Goal: Navigation & Orientation: Find specific page/section

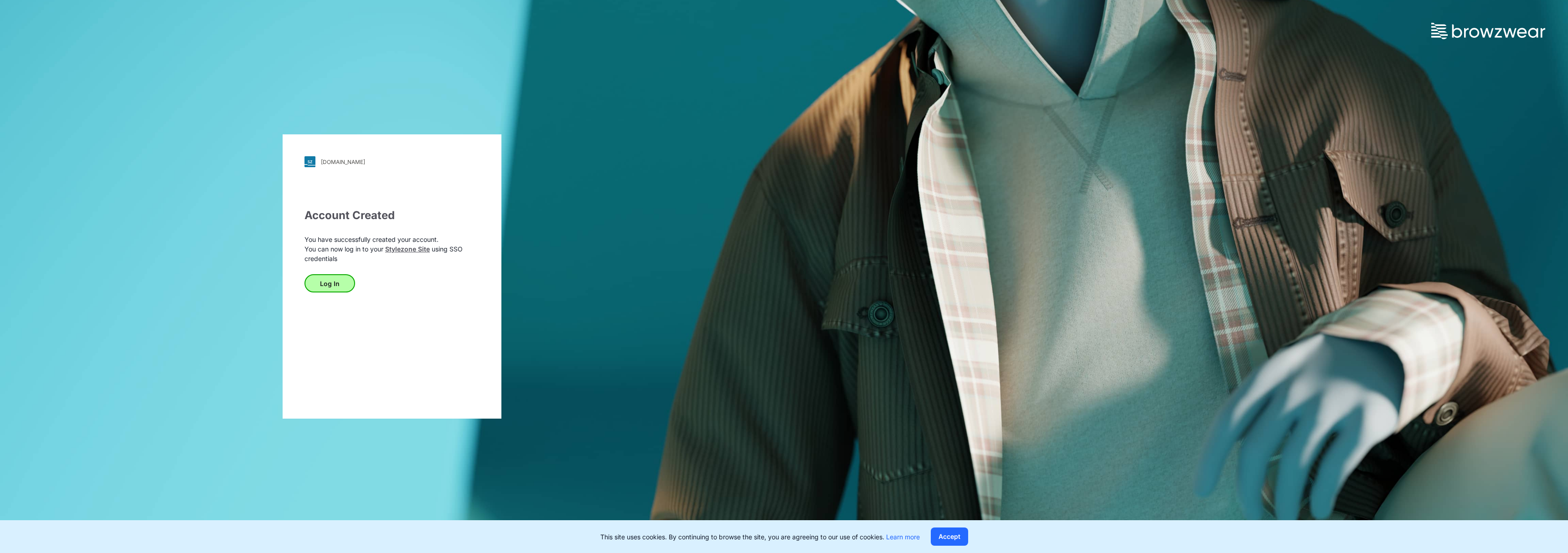
click at [334, 281] on button "Log In" at bounding box center [329, 283] width 51 height 18
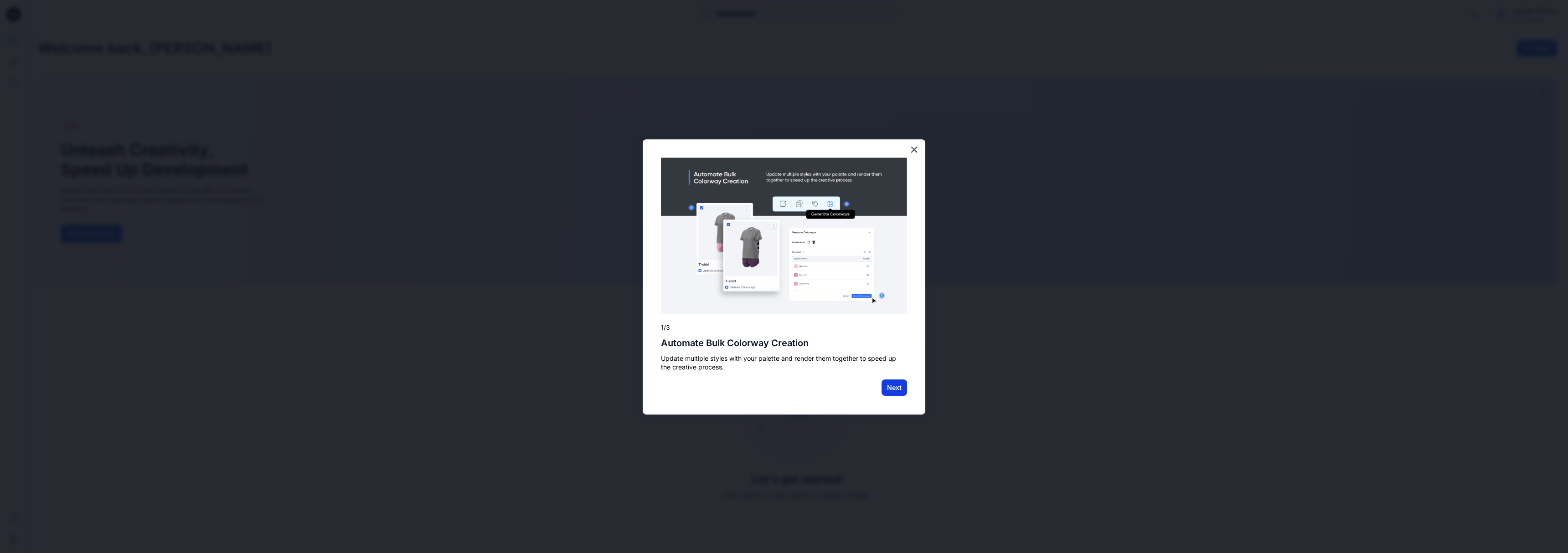
click at [884, 386] on button "Next" at bounding box center [894, 388] width 26 height 16
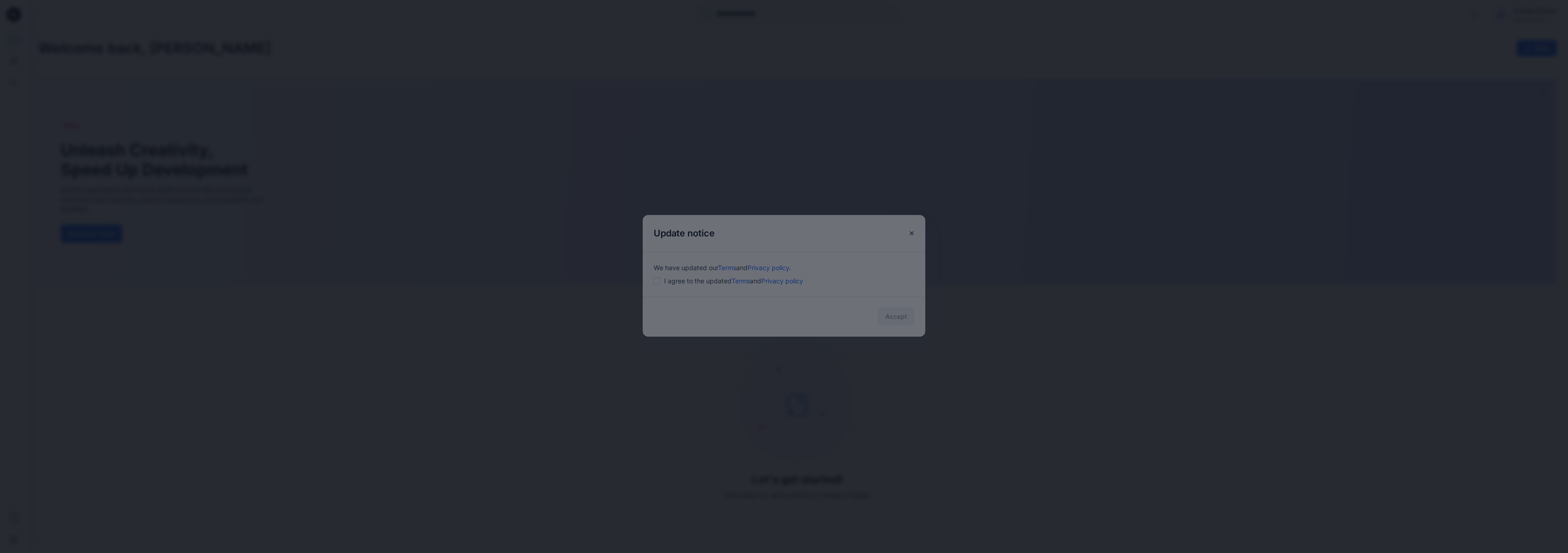
click at [674, 273] on div at bounding box center [784, 276] width 1568 height 553
click at [858, 552] on div "× 2/3 Unlock Ideas with AI Sketchbook Turn sketches, photos, or 3D renders into…" at bounding box center [784, 553] width 1568 height 0
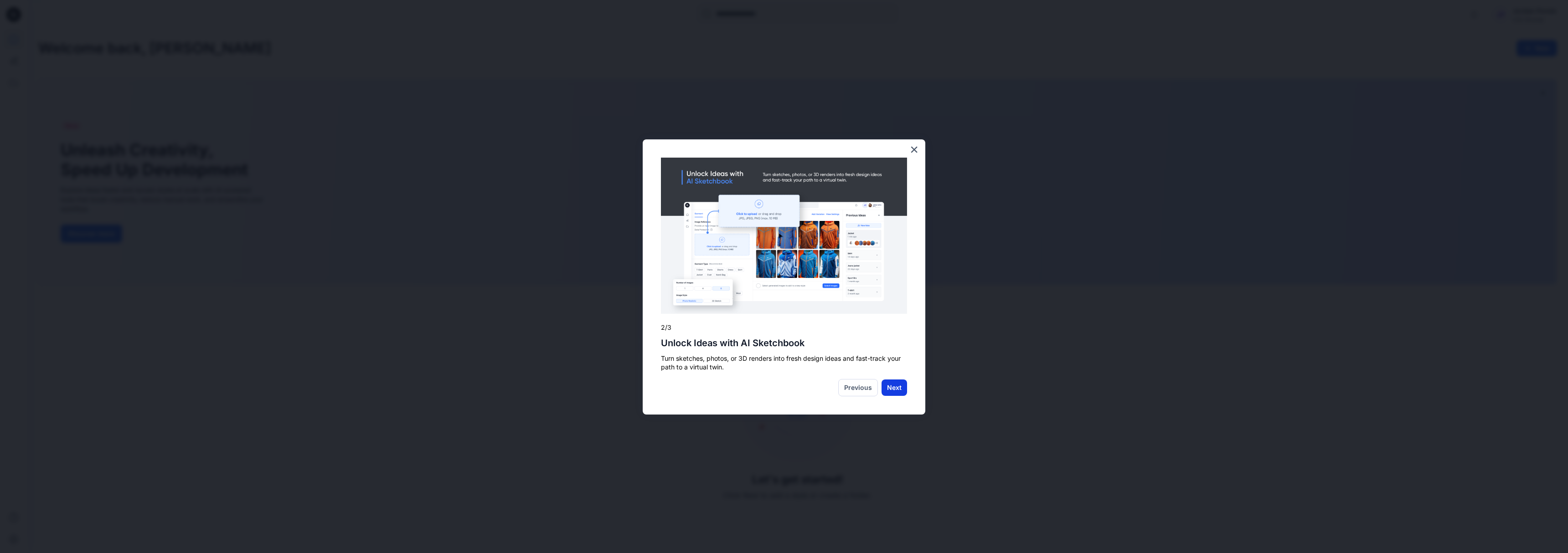
click at [892, 386] on button "Next" at bounding box center [894, 388] width 26 height 16
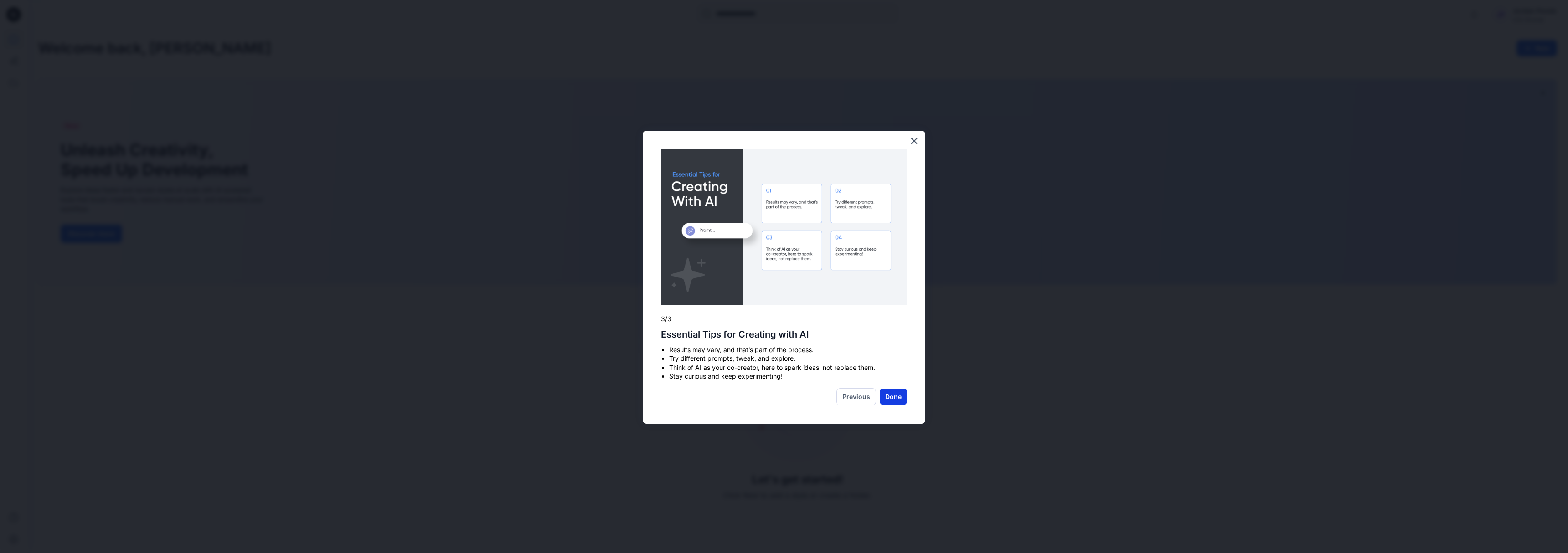
click at [891, 392] on button "Done" at bounding box center [893, 397] width 27 height 16
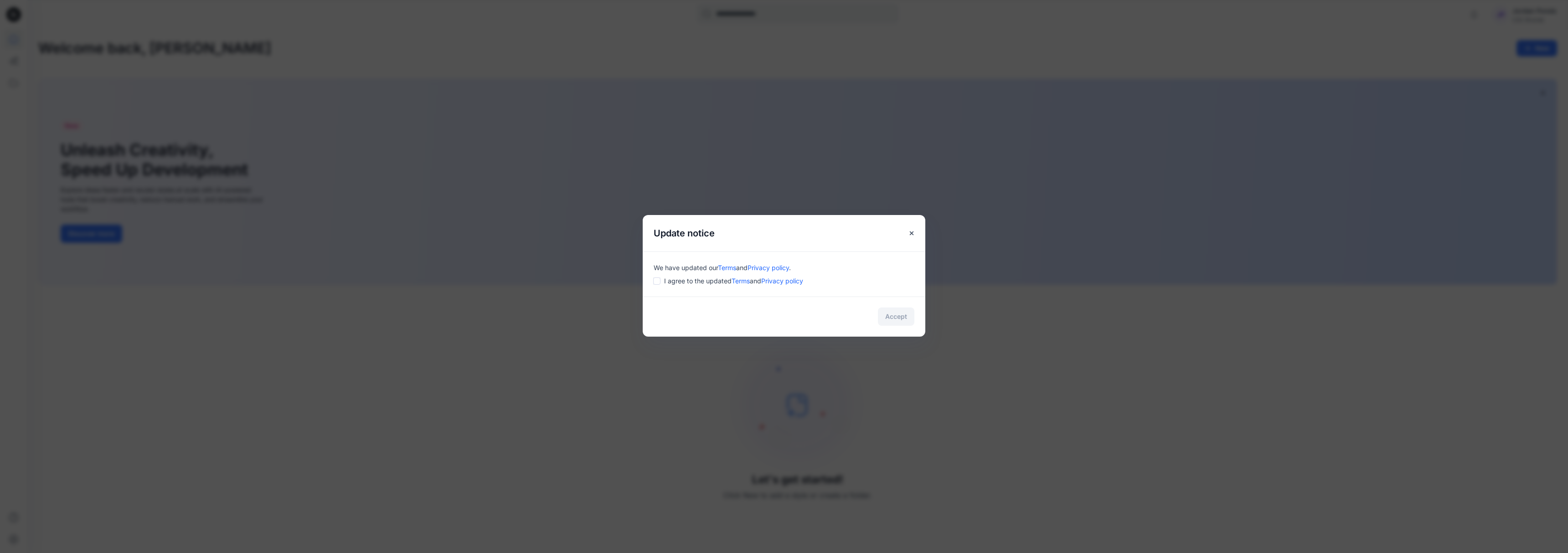
click at [662, 281] on div "I agree to the updated Terms and Privacy policy" at bounding box center [784, 281] width 261 height 10
click at [652, 282] on div "We have updated our Terms and Privacy policy . I agree to the updated Terms and…" at bounding box center [784, 274] width 282 height 45
click at [884, 316] on button "Accept" at bounding box center [896, 316] width 37 height 18
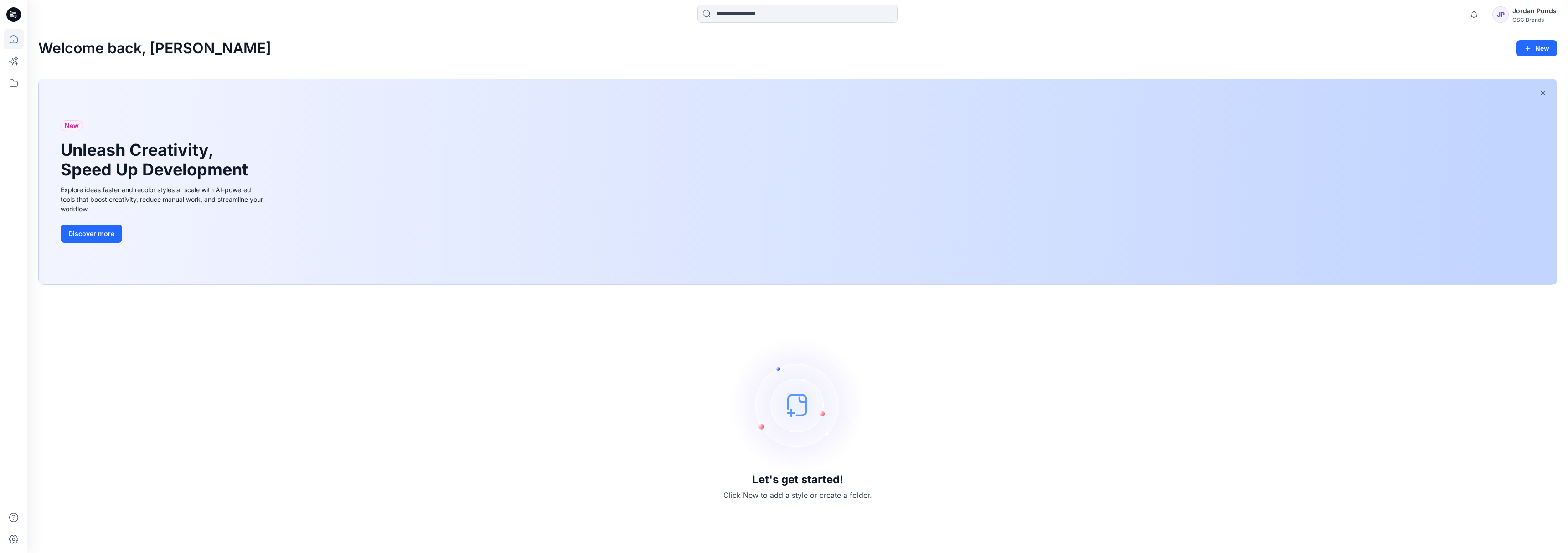
click at [12, 15] on icon at bounding box center [12, 15] width 3 height 1
click at [15, 20] on icon at bounding box center [13, 15] width 15 height 15
click at [906, 211] on div "New Unleash Creativity, Speed Up Development Explore ideas faster and recolor s…" at bounding box center [798, 181] width 1518 height 205
click at [1530, 19] on div "CSC Brands" at bounding box center [1535, 19] width 44 height 7
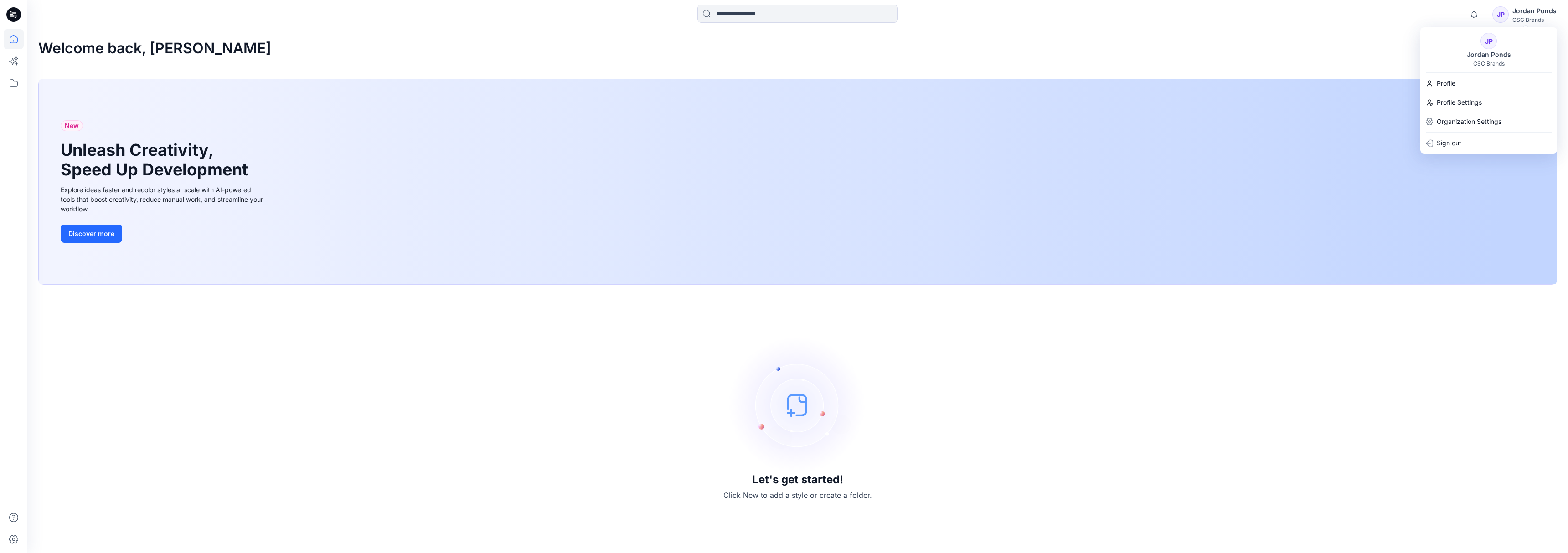
click at [211, 79] on div "New Unleash Creativity, Speed Up Development Explore ideas faster and recolor s…" at bounding box center [163, 181] width 220 height 205
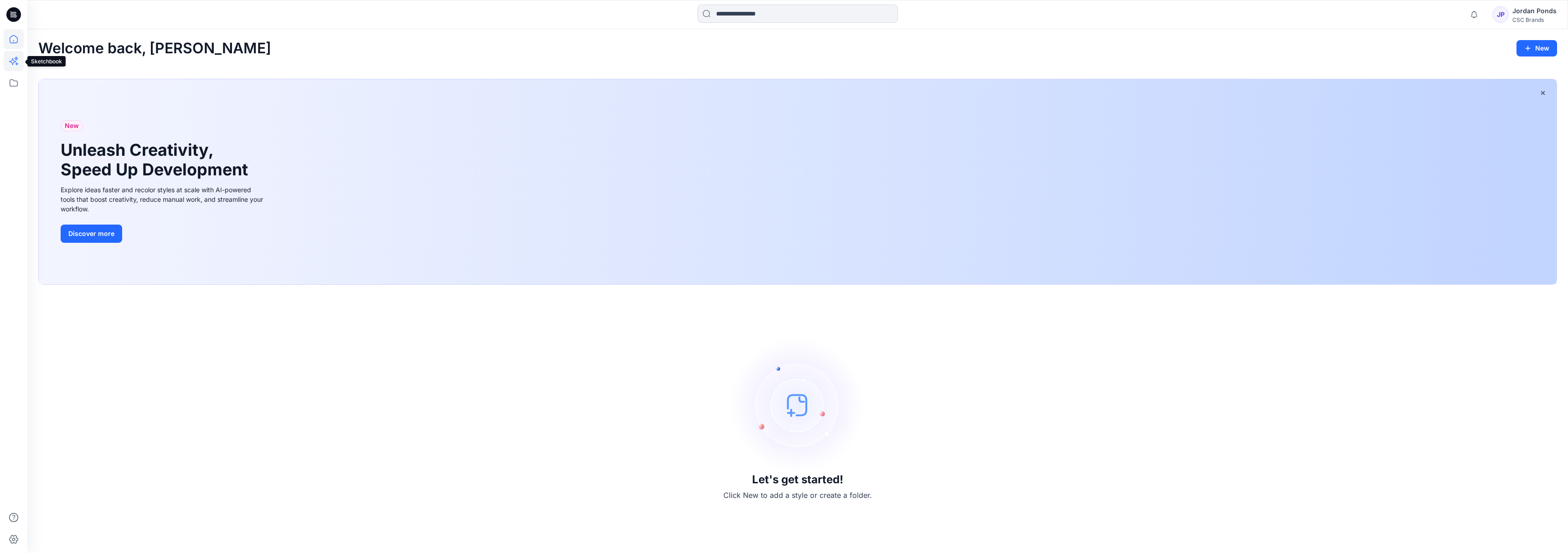
click at [13, 60] on icon at bounding box center [13, 61] width 20 height 20
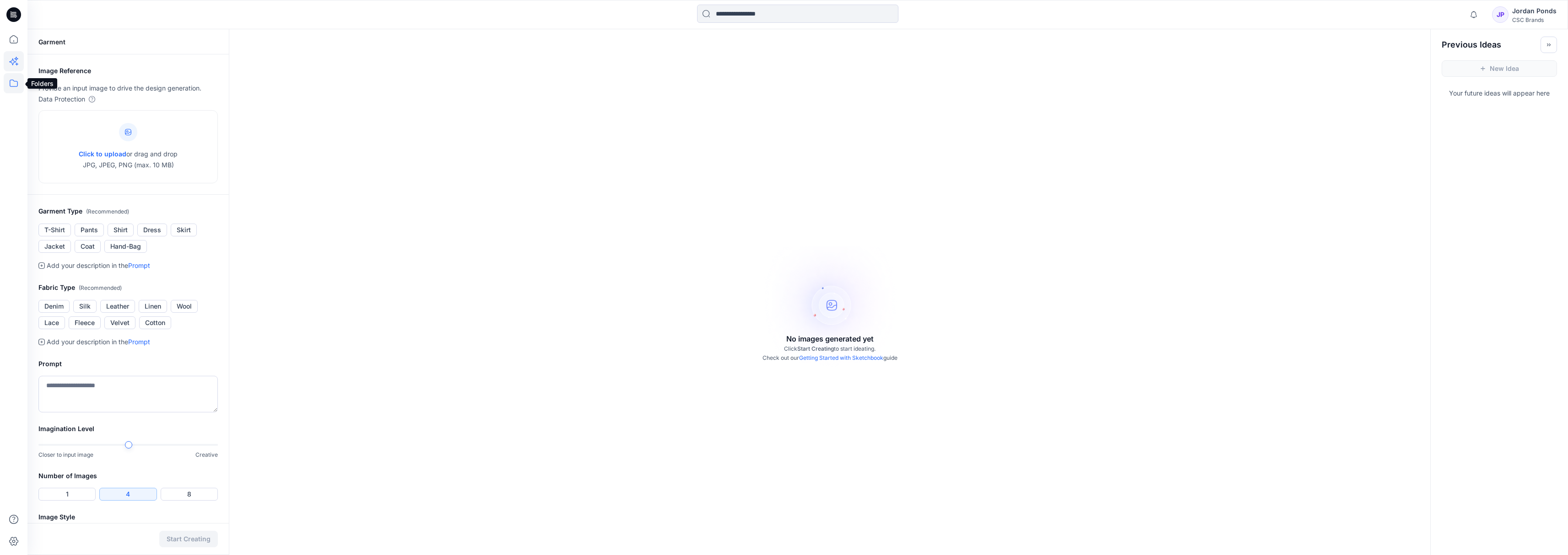
click at [10, 85] on icon at bounding box center [13, 83] width 20 height 20
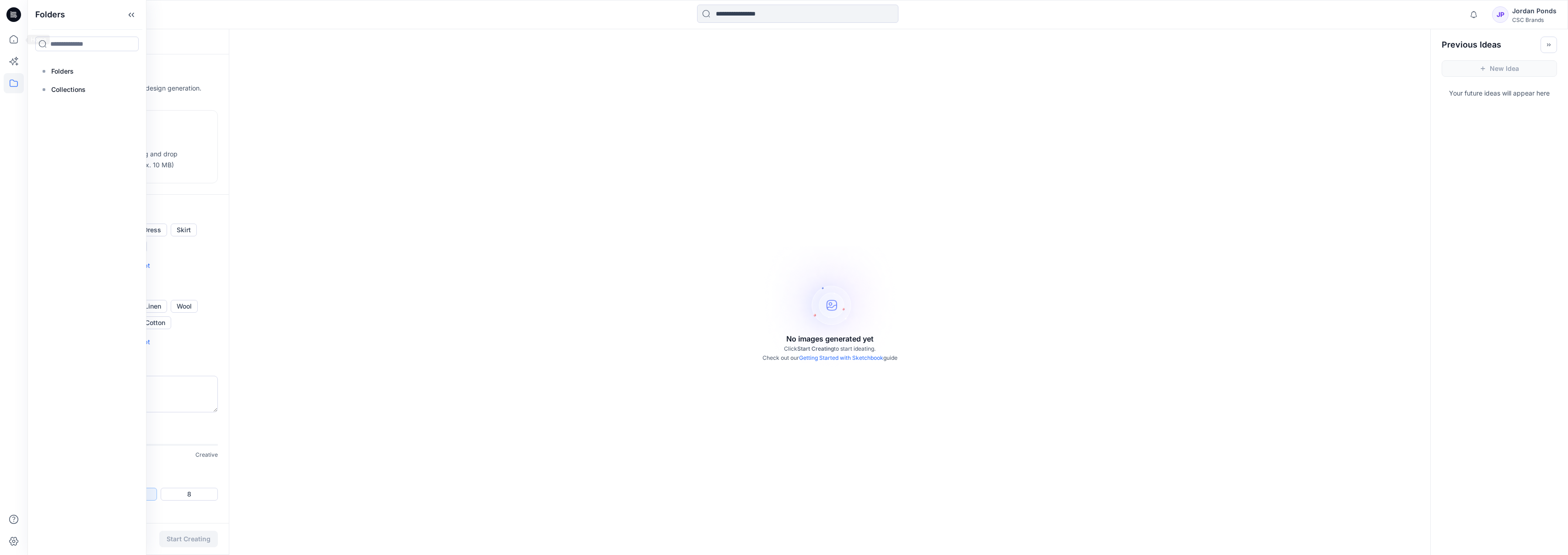
click at [15, 13] on icon at bounding box center [13, 15] width 15 height 15
